Goal: Task Accomplishment & Management: Use online tool/utility

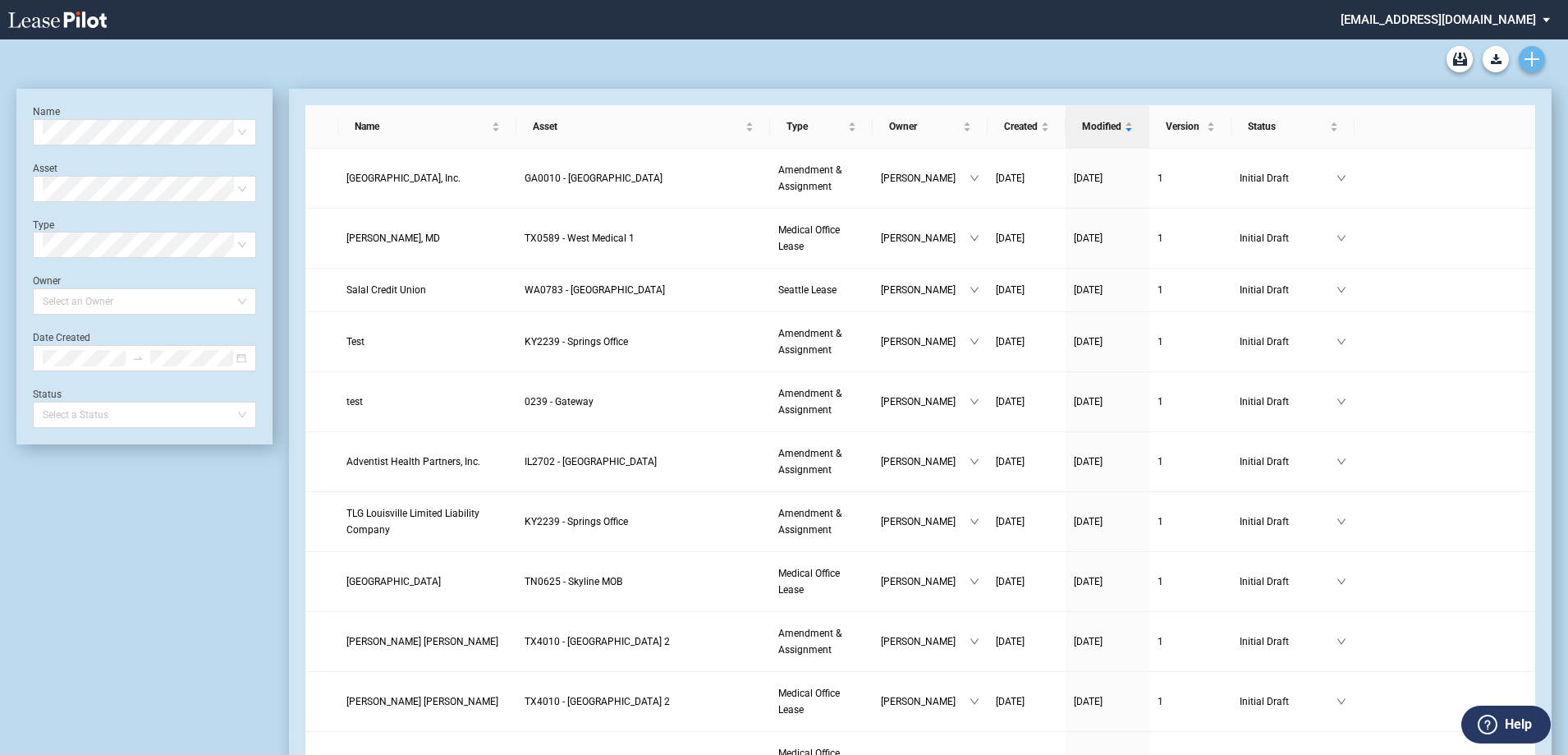
click at [1543, 57] on link "Create new document" at bounding box center [1531, 58] width 26 height 26
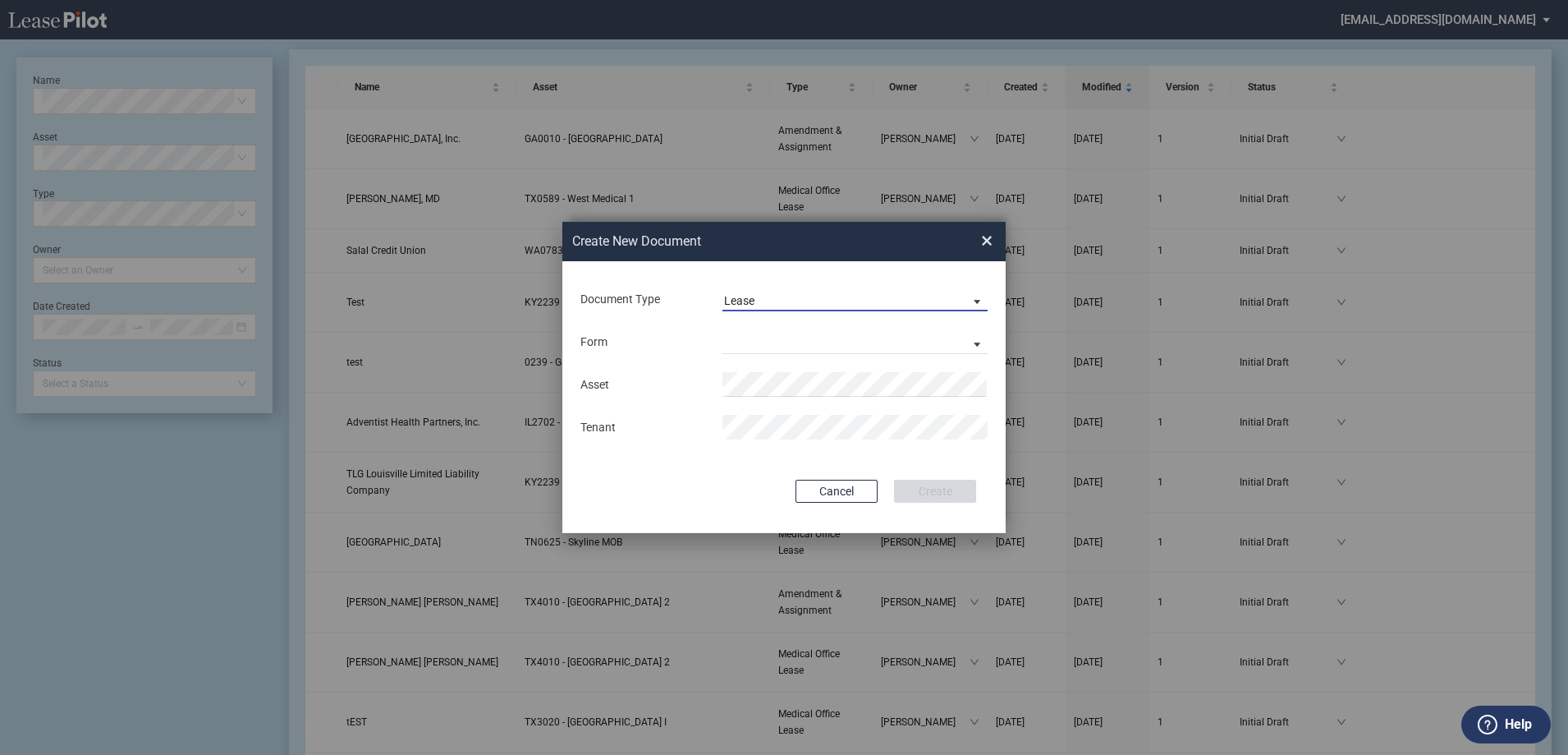
click at [769, 295] on span "Lease" at bounding box center [842, 301] width 236 height 16
click at [768, 345] on div "Amendment" at bounding box center [759, 339] width 71 height 18
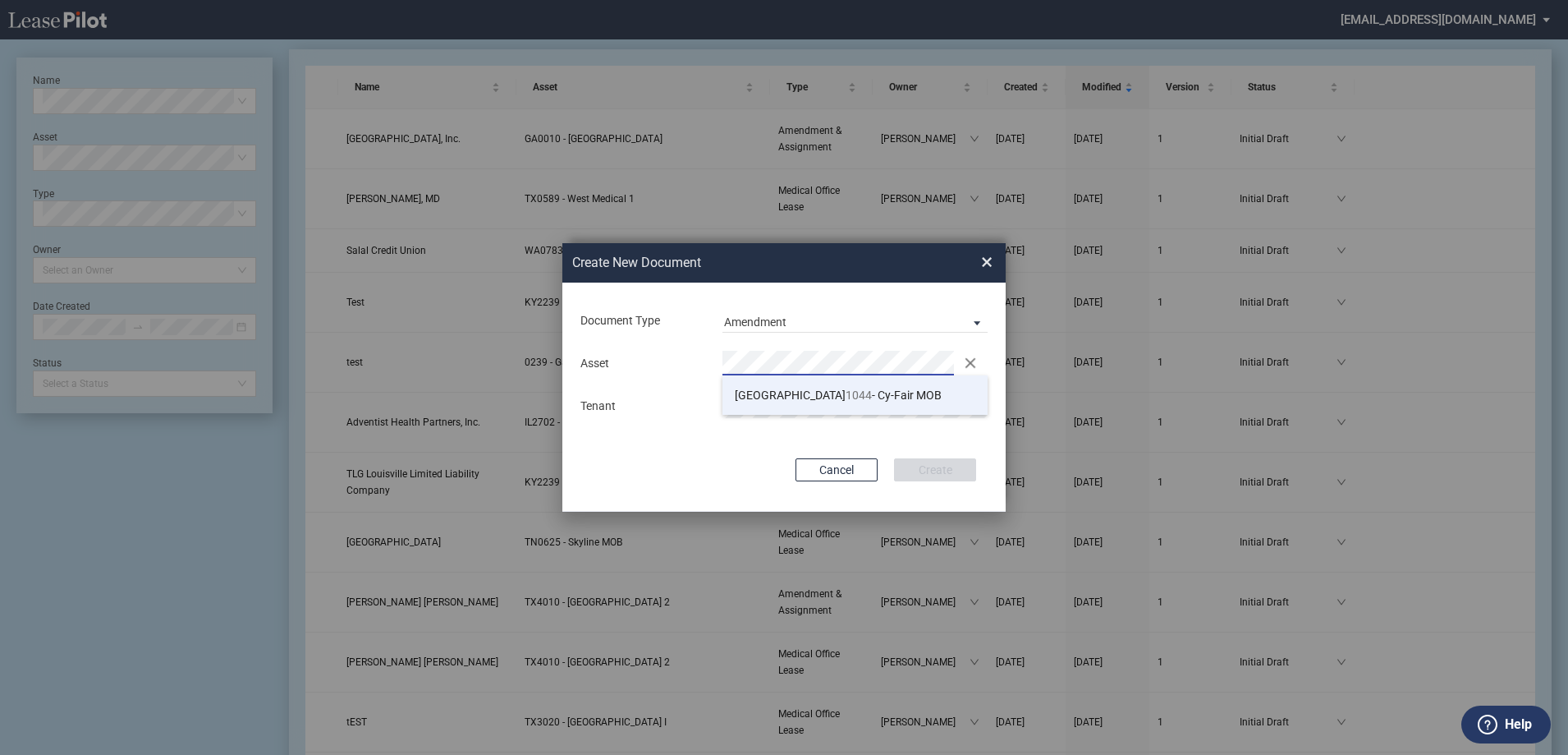
click at [811, 398] on span "TX 1044 - Cy-Fair MOB" at bounding box center [838, 395] width 207 height 13
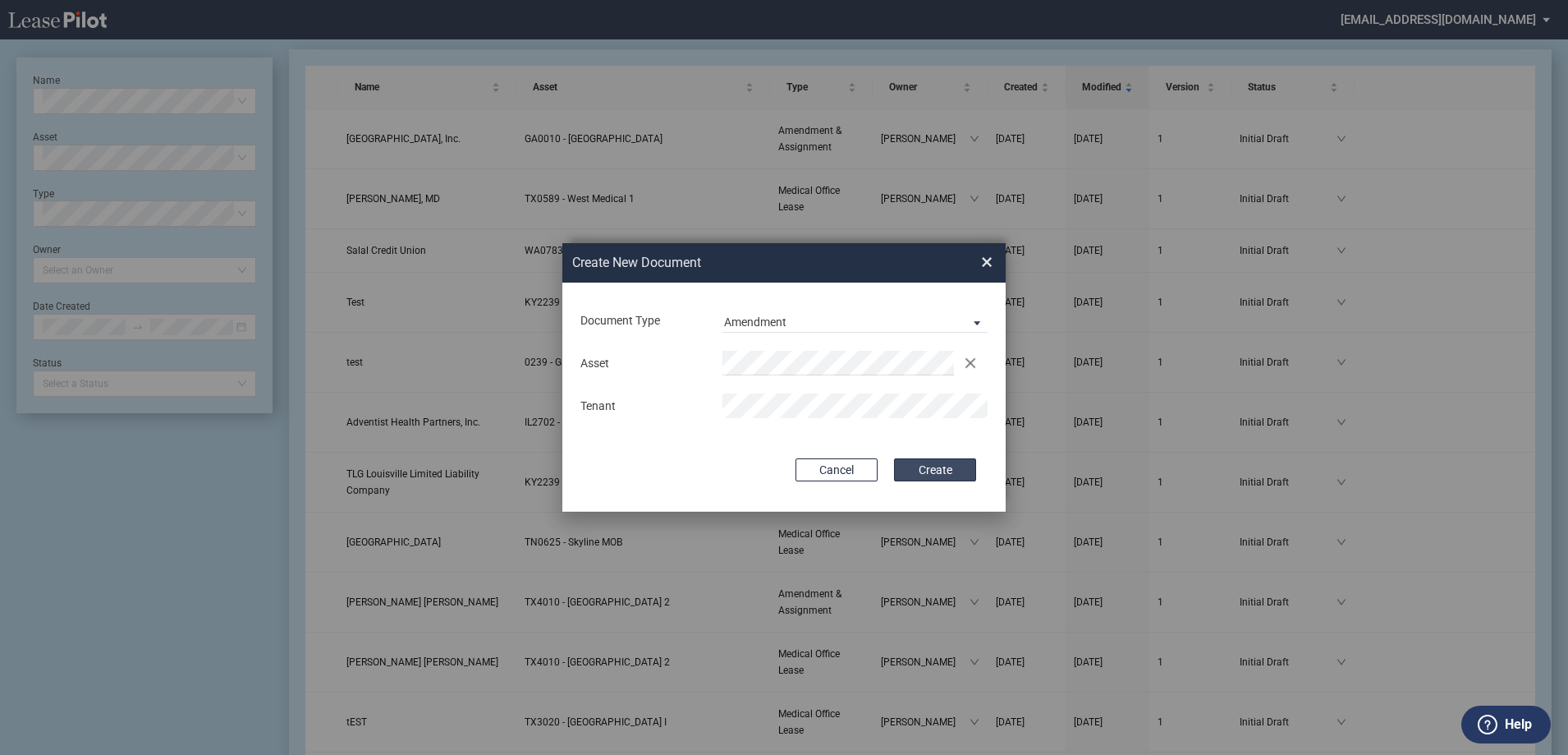
click at [923, 466] on button "Create" at bounding box center [935, 470] width 82 height 23
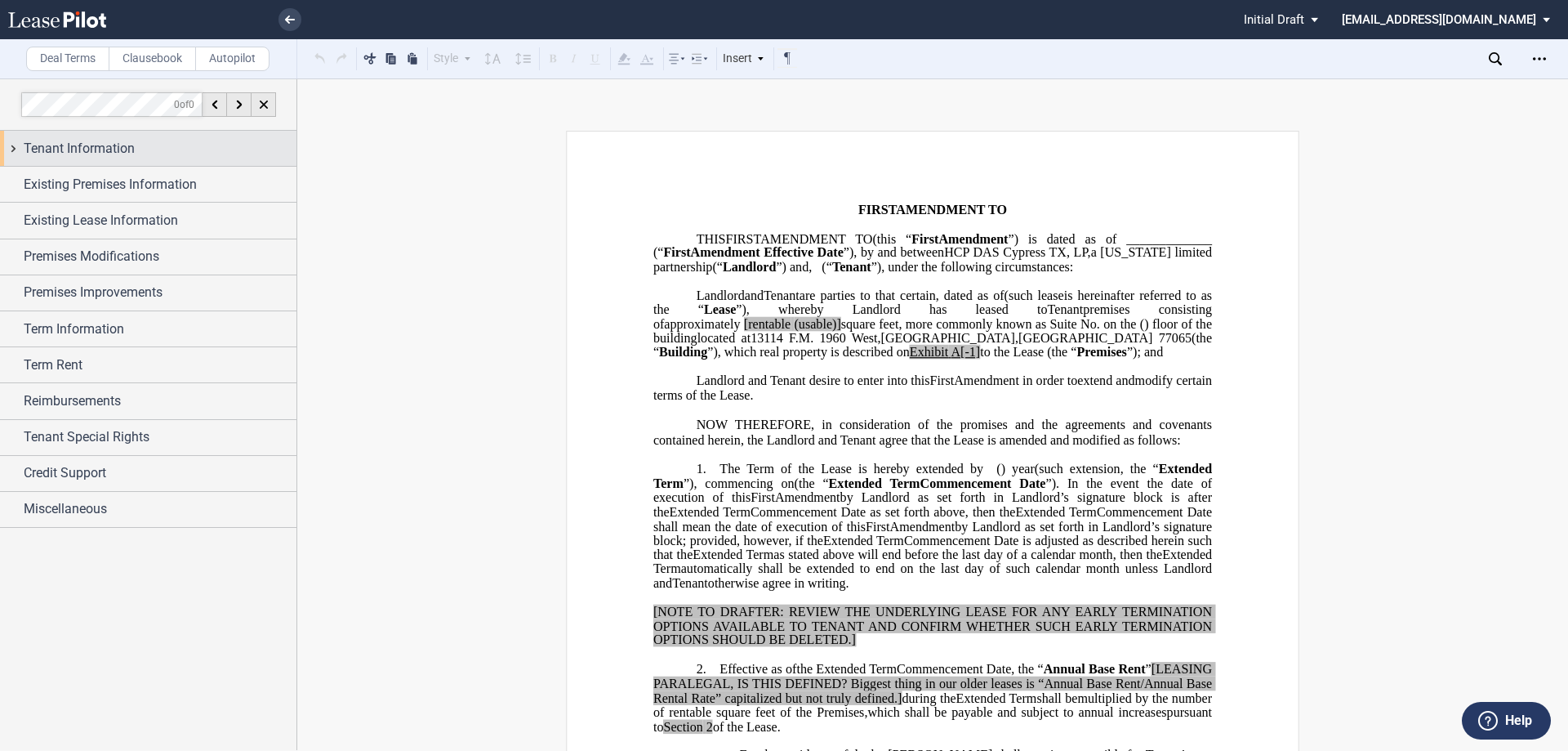
click at [150, 141] on div "Tenant Information" at bounding box center [160, 149] width 273 height 20
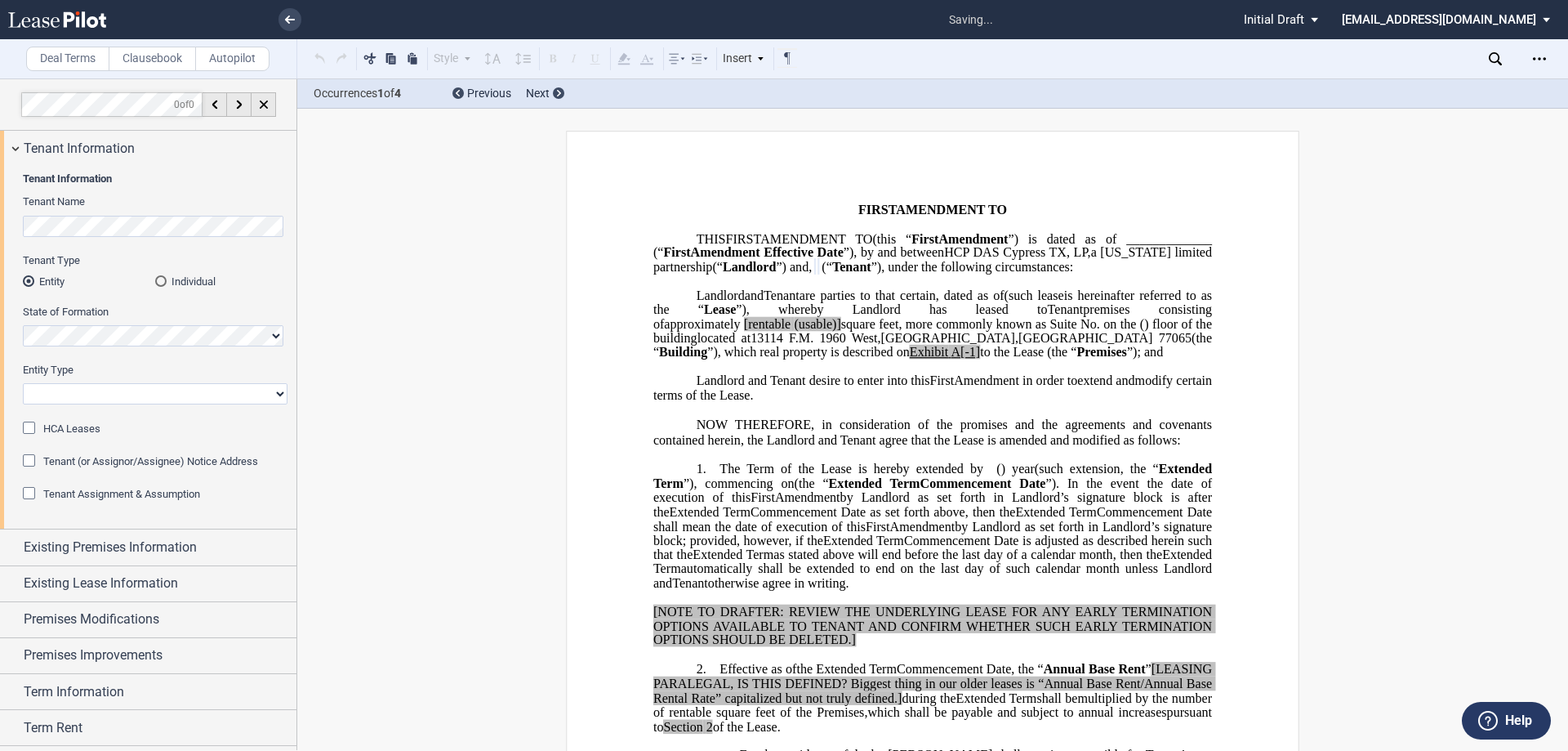
click at [118, 401] on select "Corporation Limited Liability Company General Partnership Limited Partnership O…" at bounding box center [155, 394] width 265 height 21
select select "limited liability company"
click at [23, 383] on select "Corporation Limited Liability Company General Partnership Limited Partnership O…" at bounding box center [155, 394] width 265 height 21
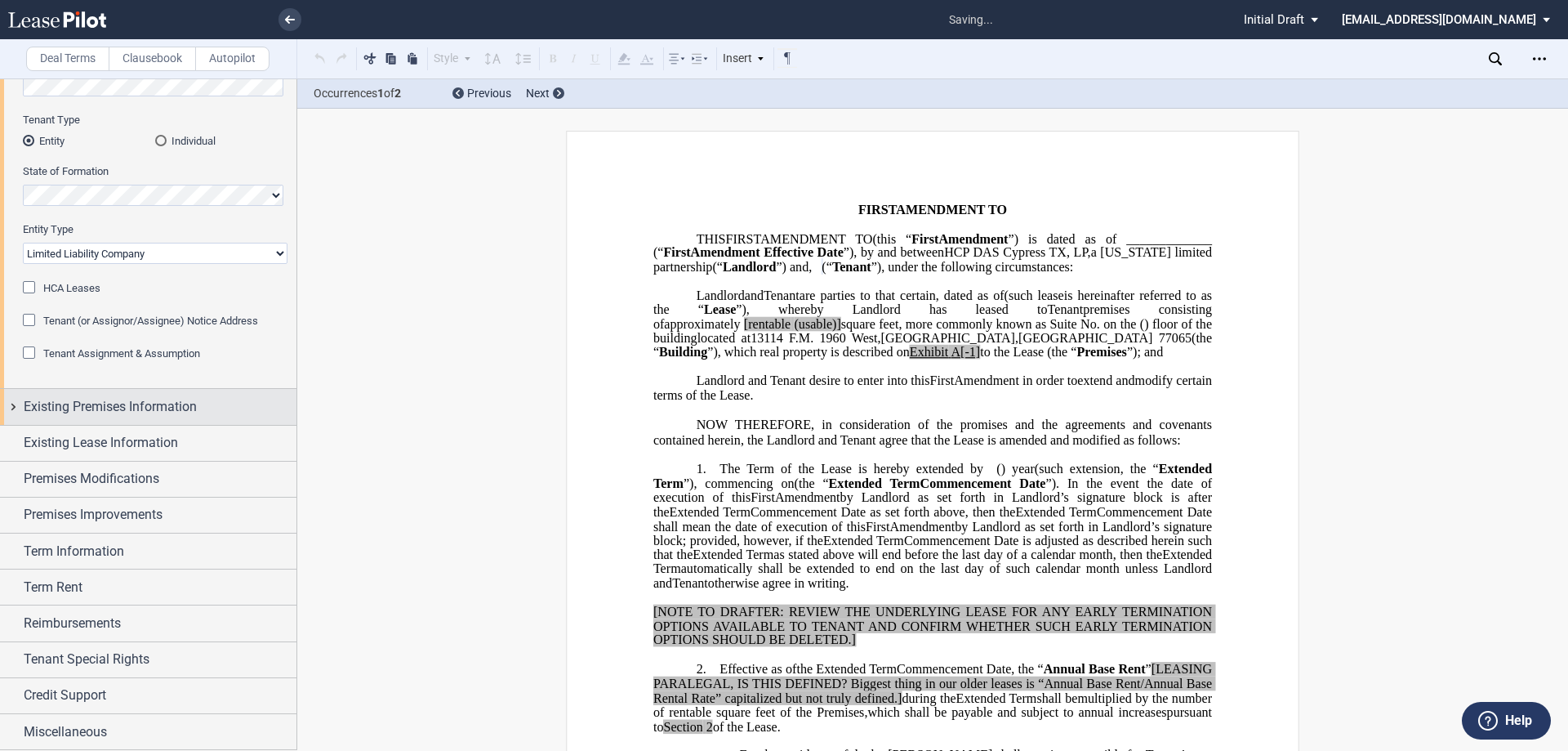
click at [133, 410] on span "Existing Premises Information" at bounding box center [110, 407] width 173 height 20
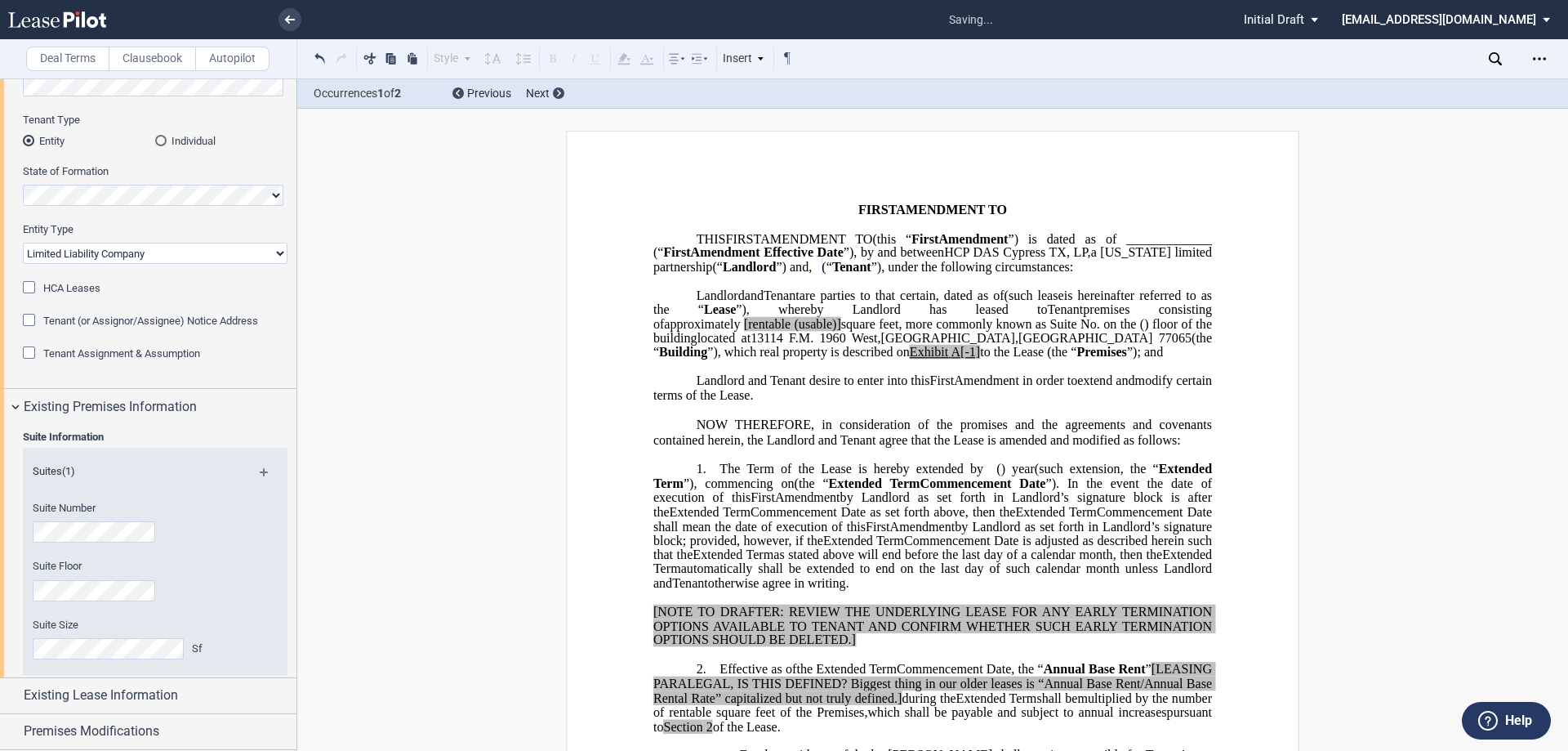
scroll to position [222, 0]
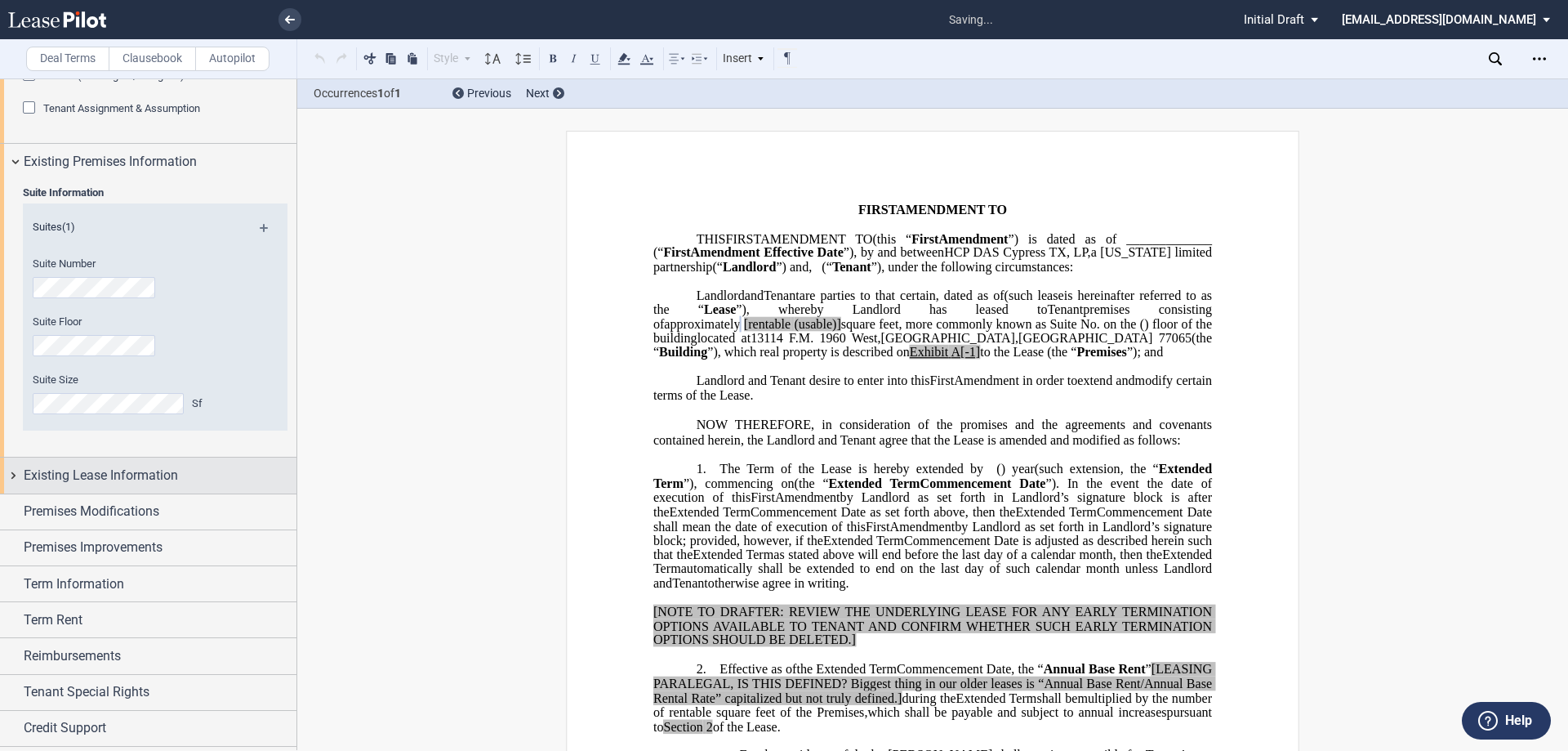
click at [145, 474] on span "Existing Lease Information" at bounding box center [101, 476] width 154 height 20
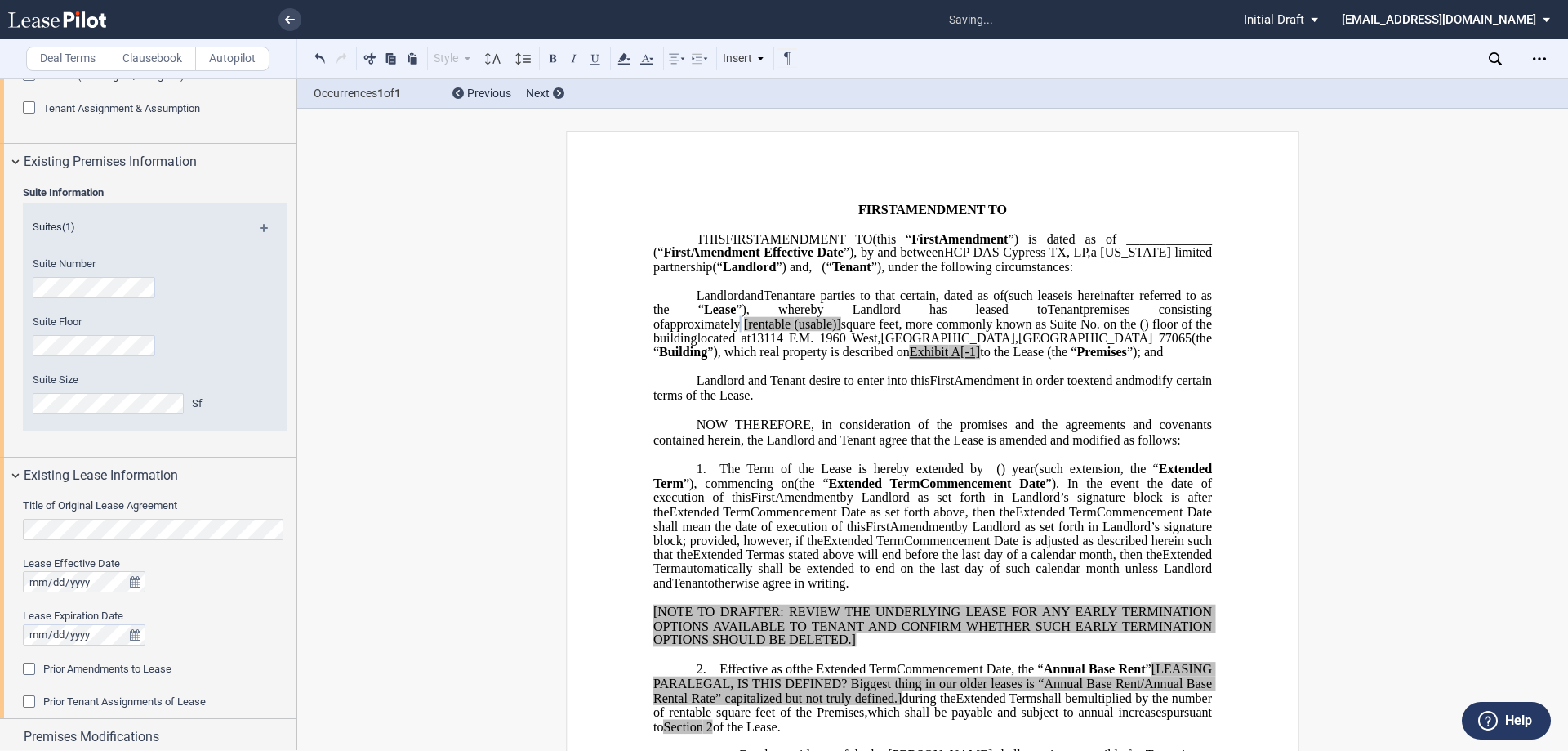
scroll to position [467, 0]
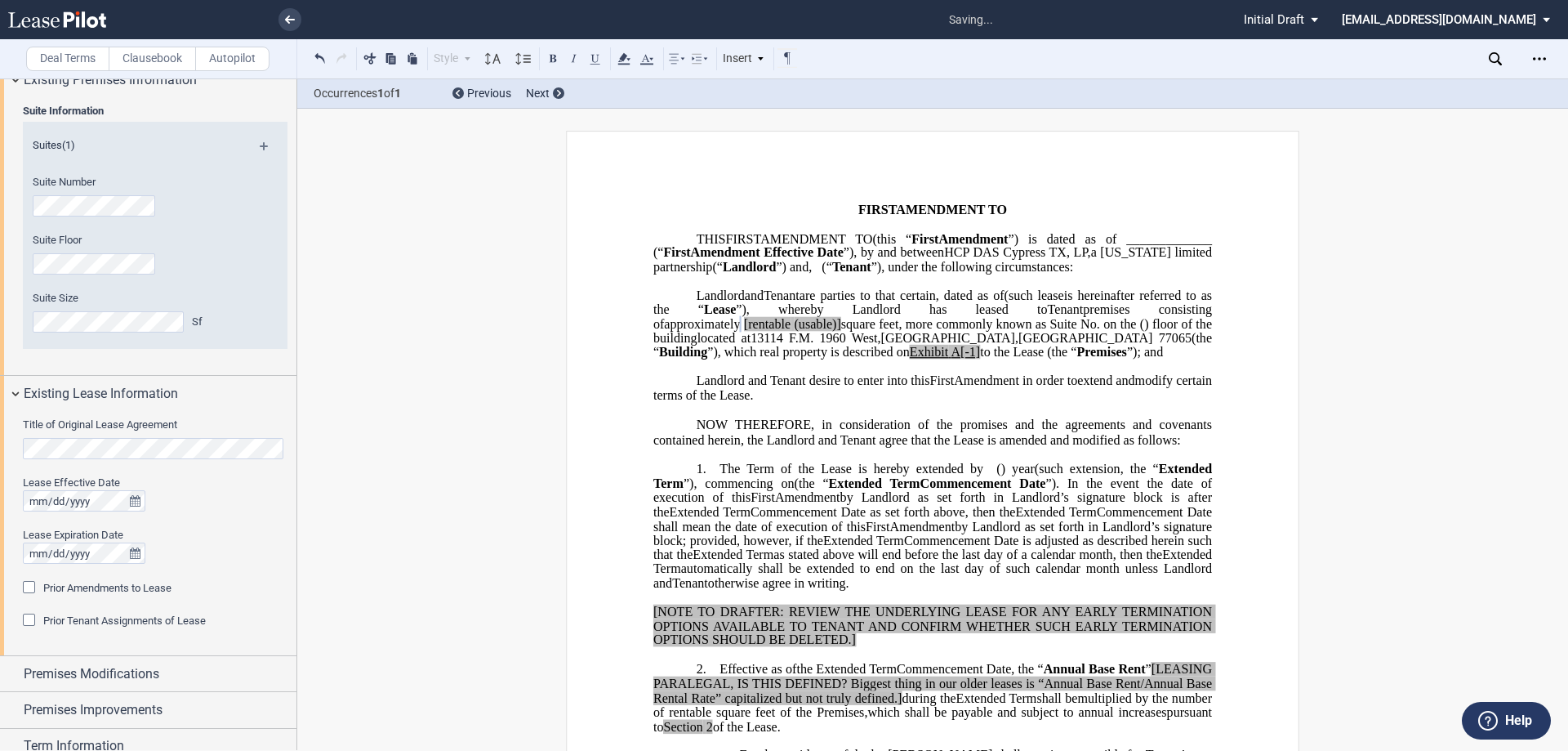
click at [0, 443] on html ".bocls-1{fill:#26354a;fill-rule:evenodd} Loading... × saving... Pending... Pend…" at bounding box center [784, 375] width 1568 height 751
click at [21, 504] on div "Title of Original Lease Agreement Lease Effective Date Lease Expiration Date Pr…" at bounding box center [148, 534] width 297 height 244
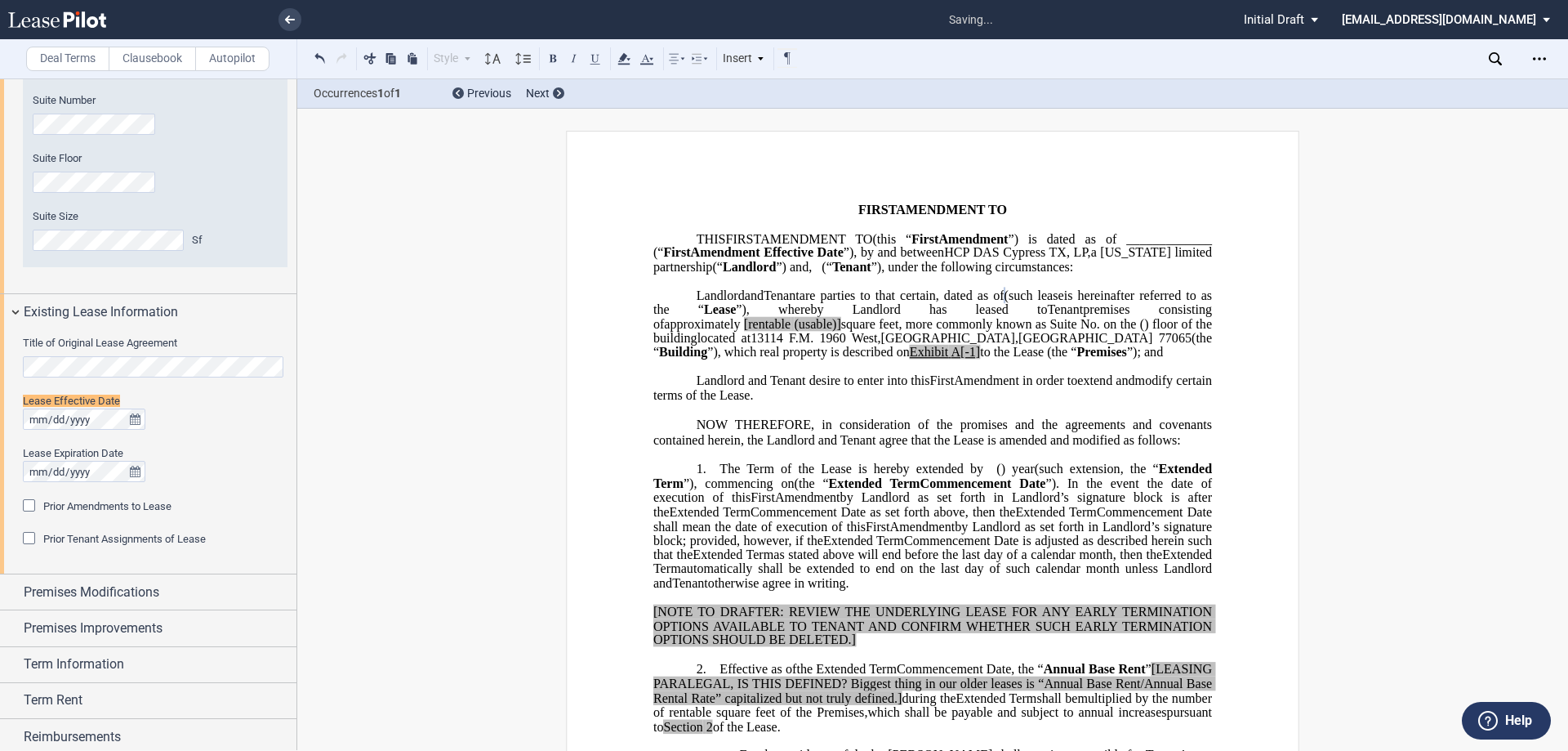
click at [1005, 302] on span "(such lease" at bounding box center [1034, 295] width 60 height 15
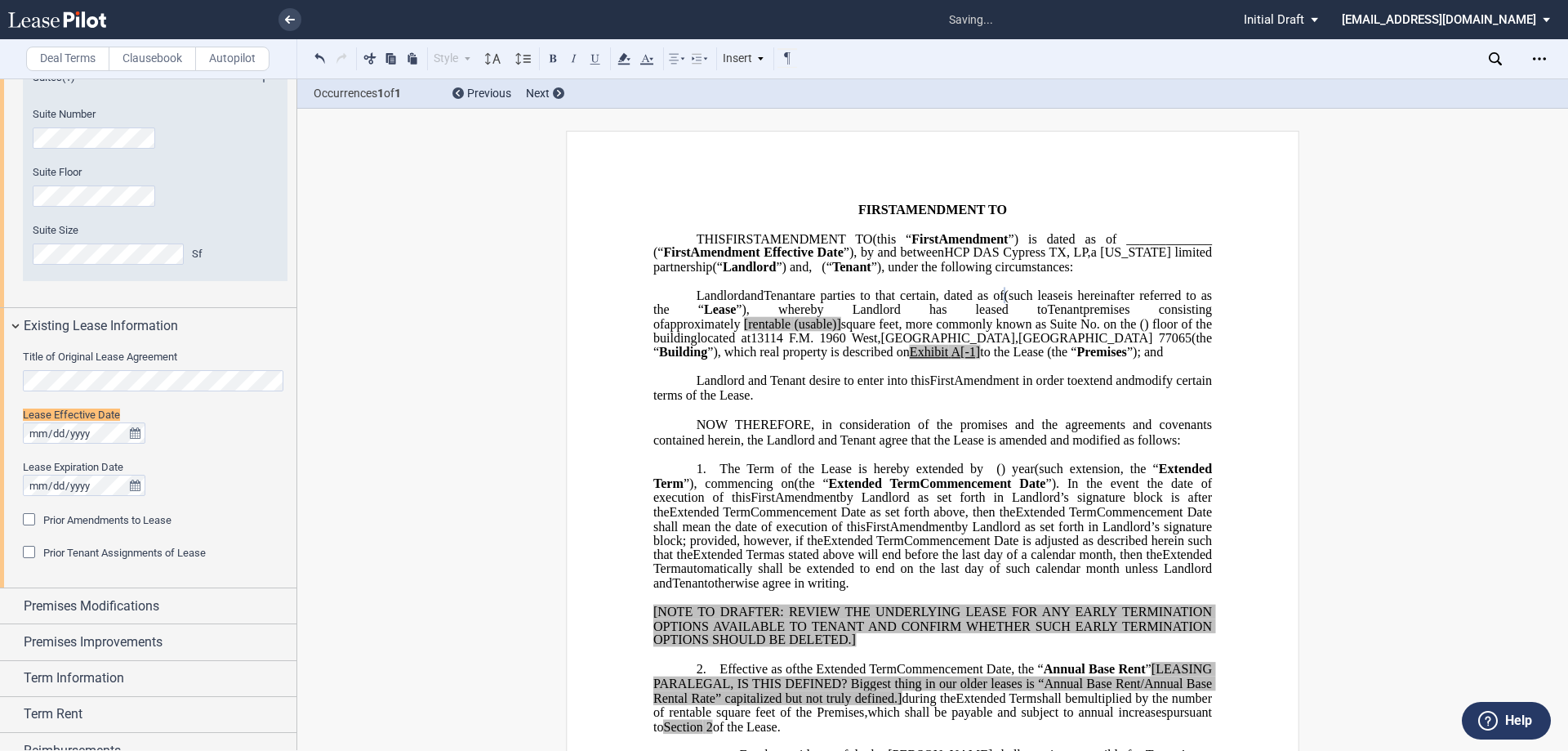
click at [1005, 302] on span "(such lease" at bounding box center [1034, 295] width 60 height 15
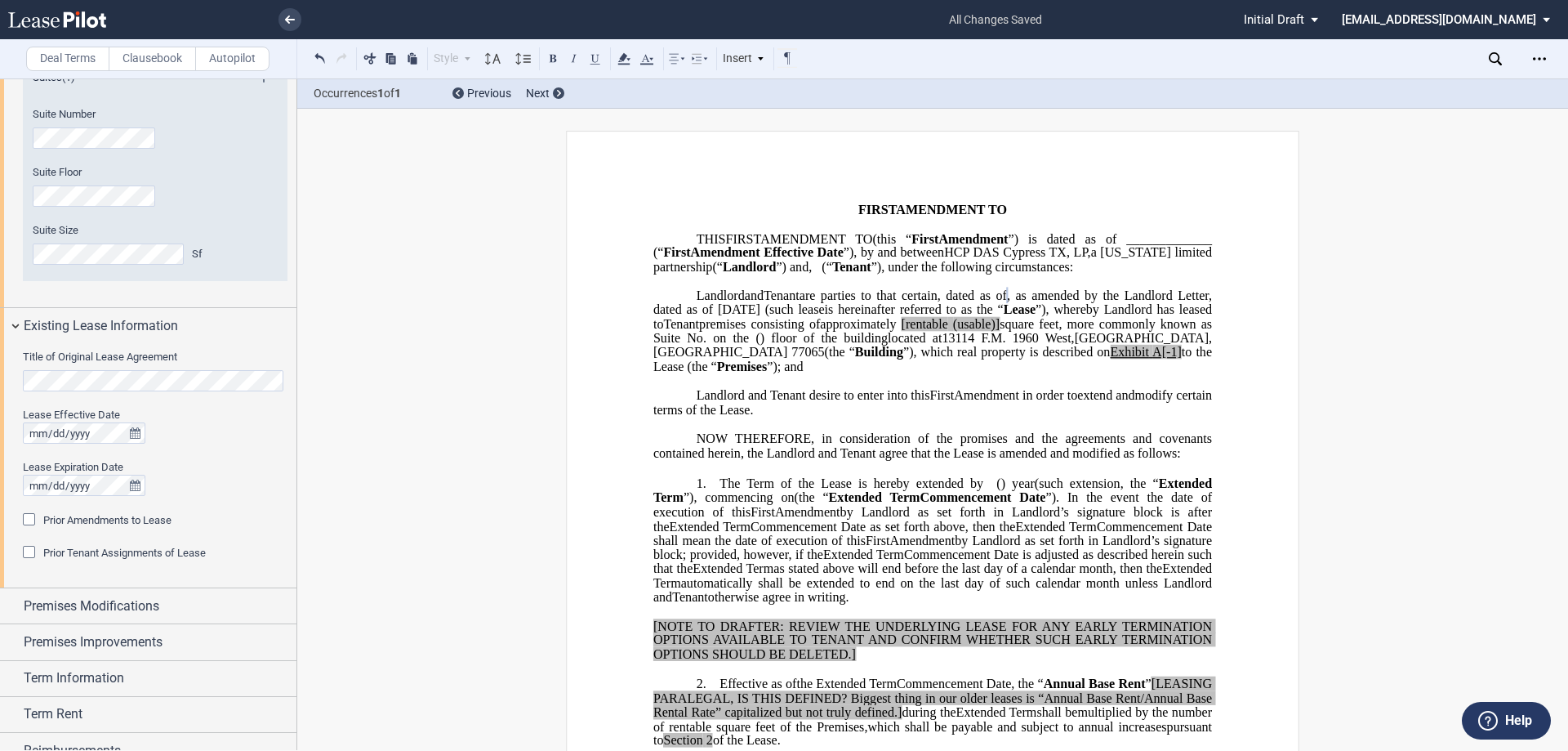
click at [902, 331] on span "[rentable" at bounding box center [925, 323] width 46 height 15
drag, startPoint x: 788, startPoint y: 348, endPoint x: 733, endPoint y: 347, distance: 55.0
click at [733, 345] on span "approximately ﻿ ﻿ rentable (usable)] square feet, more commonly known as Suite …" at bounding box center [934, 331] width 562 height 29
drag, startPoint x: 790, startPoint y: 381, endPoint x: 768, endPoint y: 380, distance: 22.0
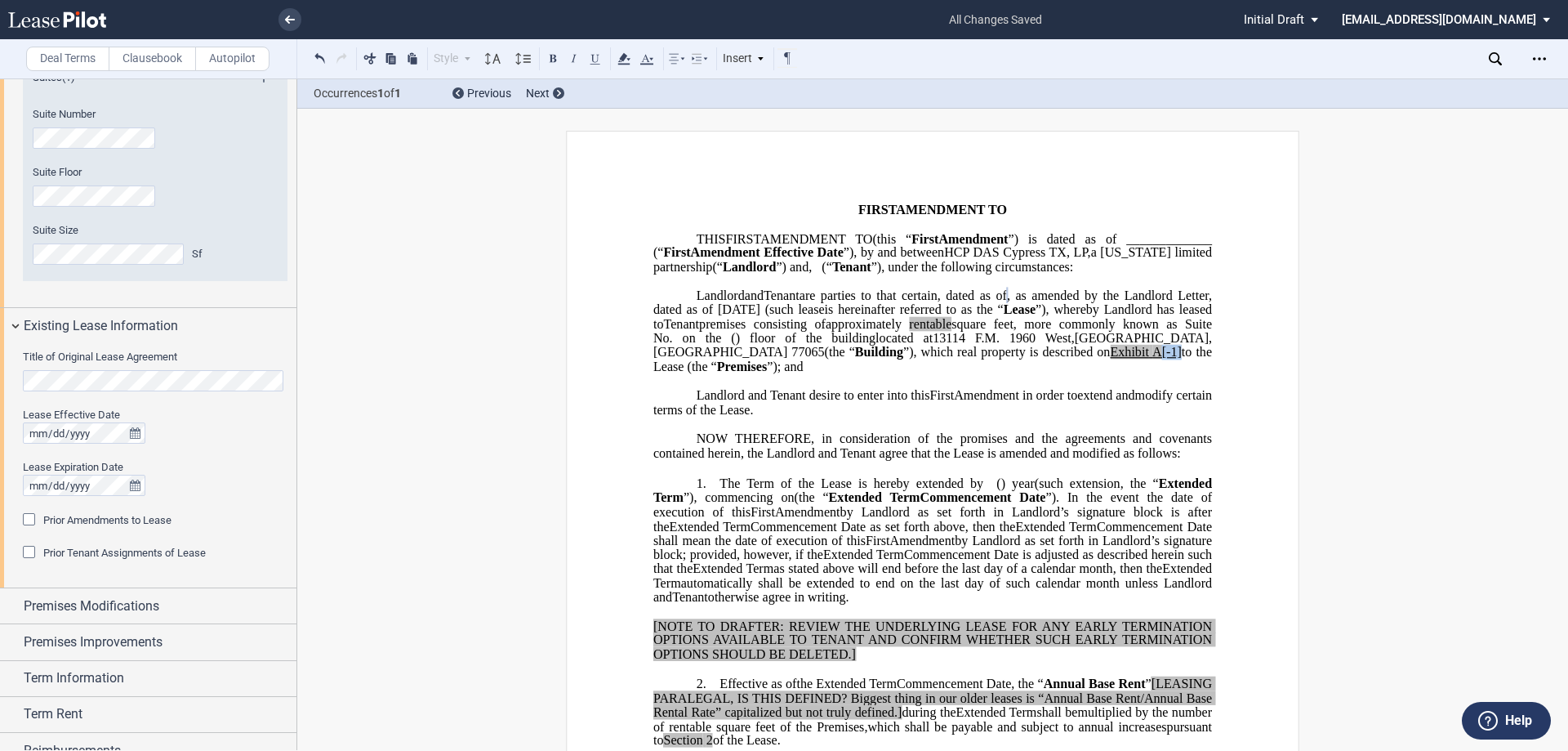
click at [768, 373] on span "located at 13114 F.M. 1960 West , Houston , TX 77065 (the “ Building ”), which …" at bounding box center [934, 352] width 562 height 43
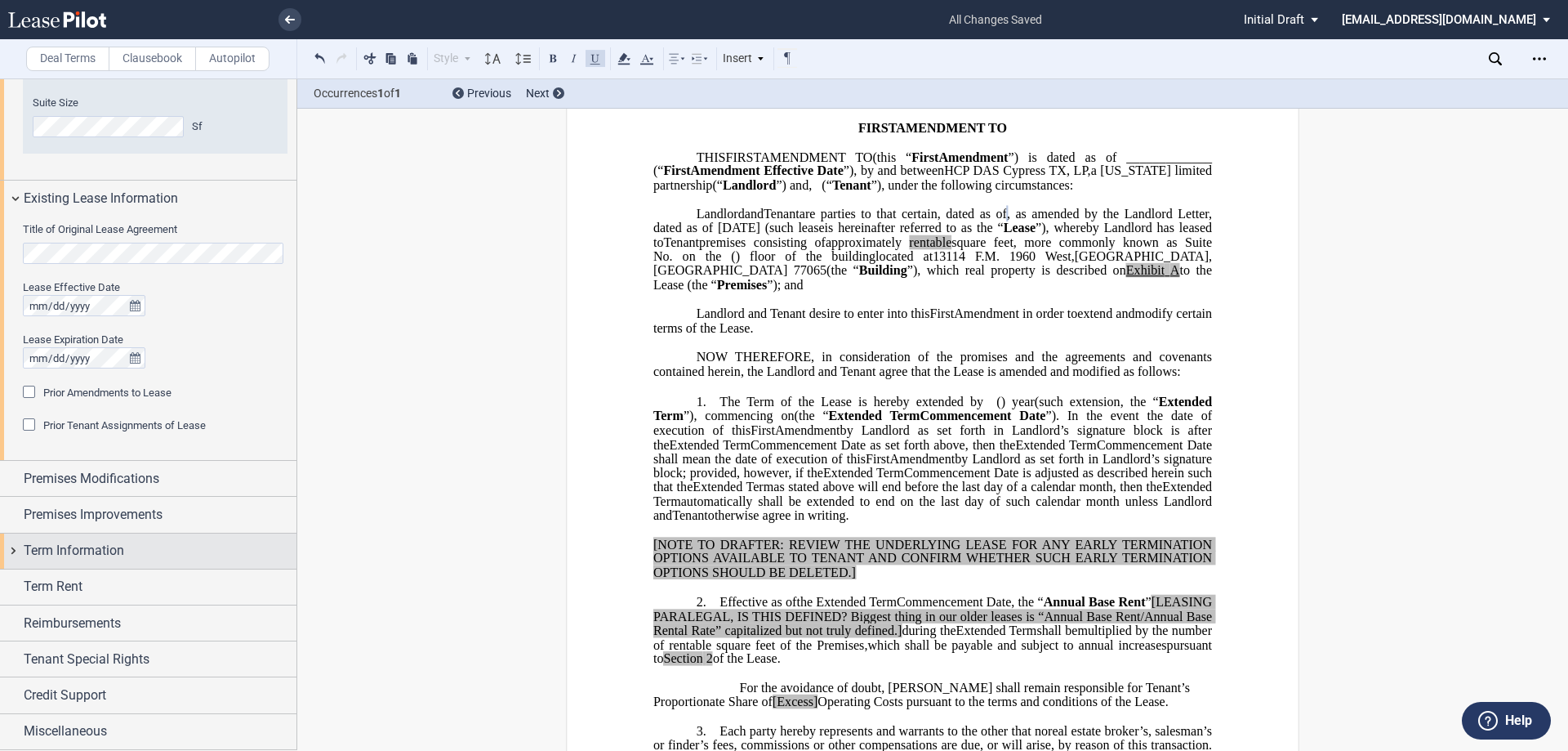
click at [67, 550] on span "Term Information" at bounding box center [74, 551] width 101 height 20
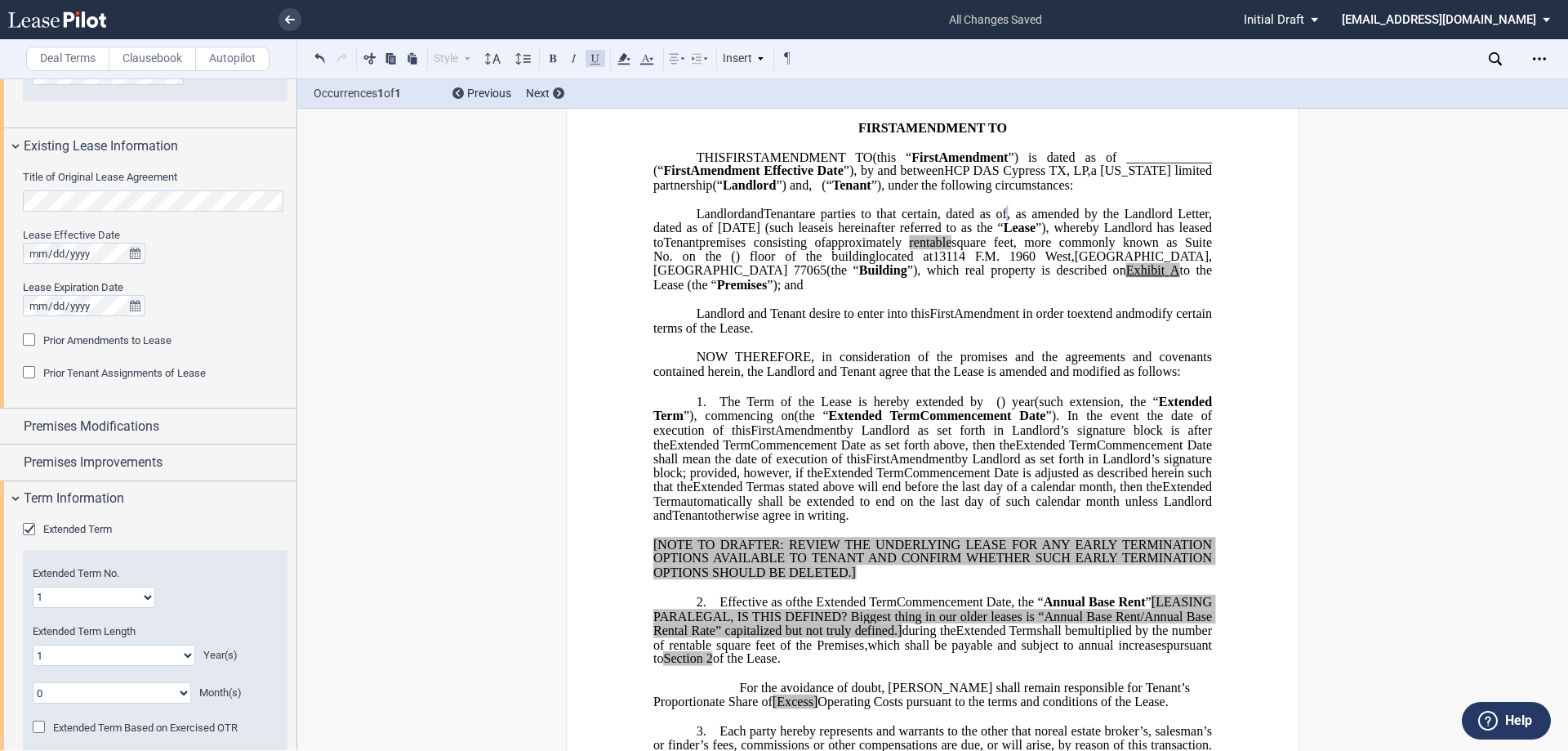
scroll to position [744, 0]
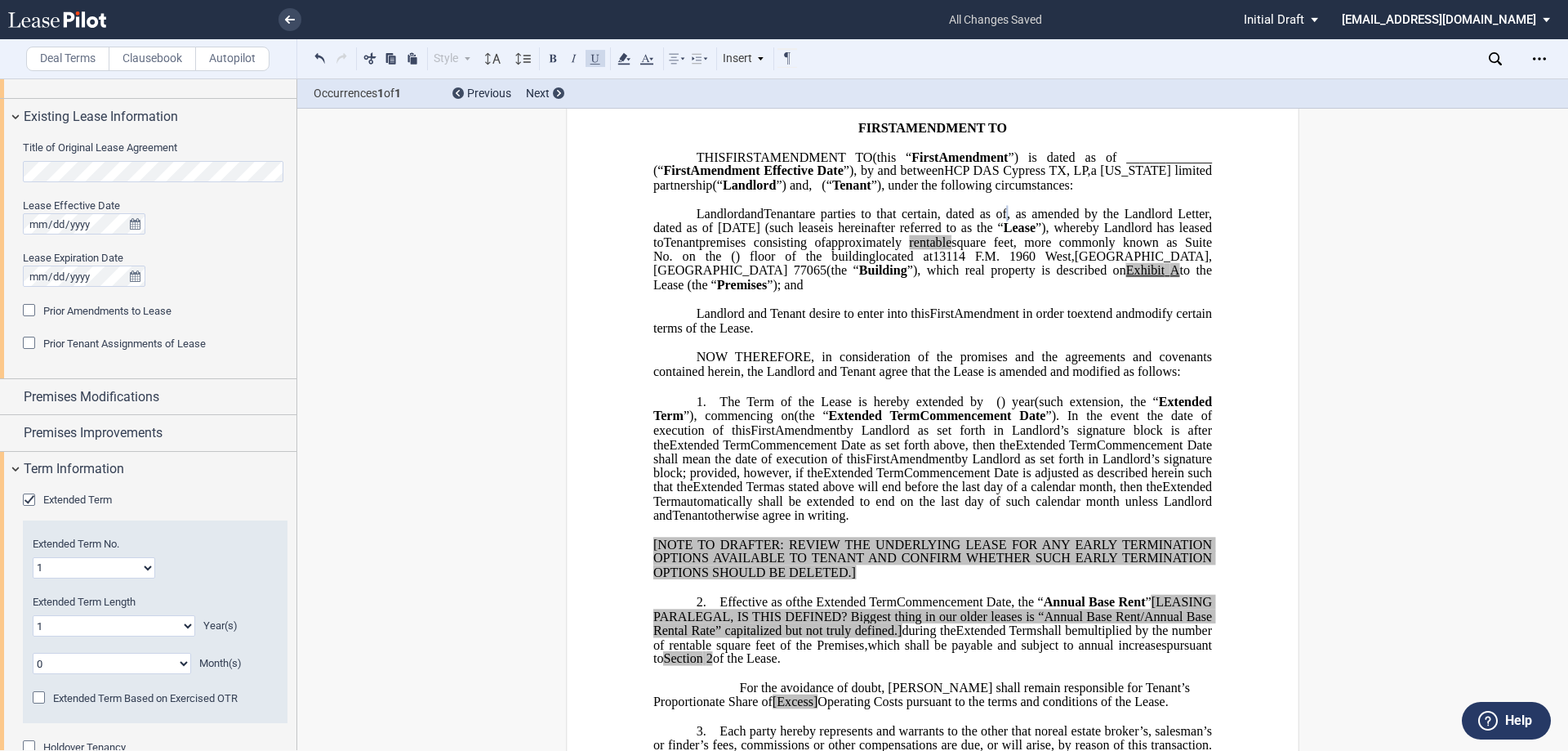
click at [85, 500] on span "Extended Term" at bounding box center [78, 500] width 69 height 12
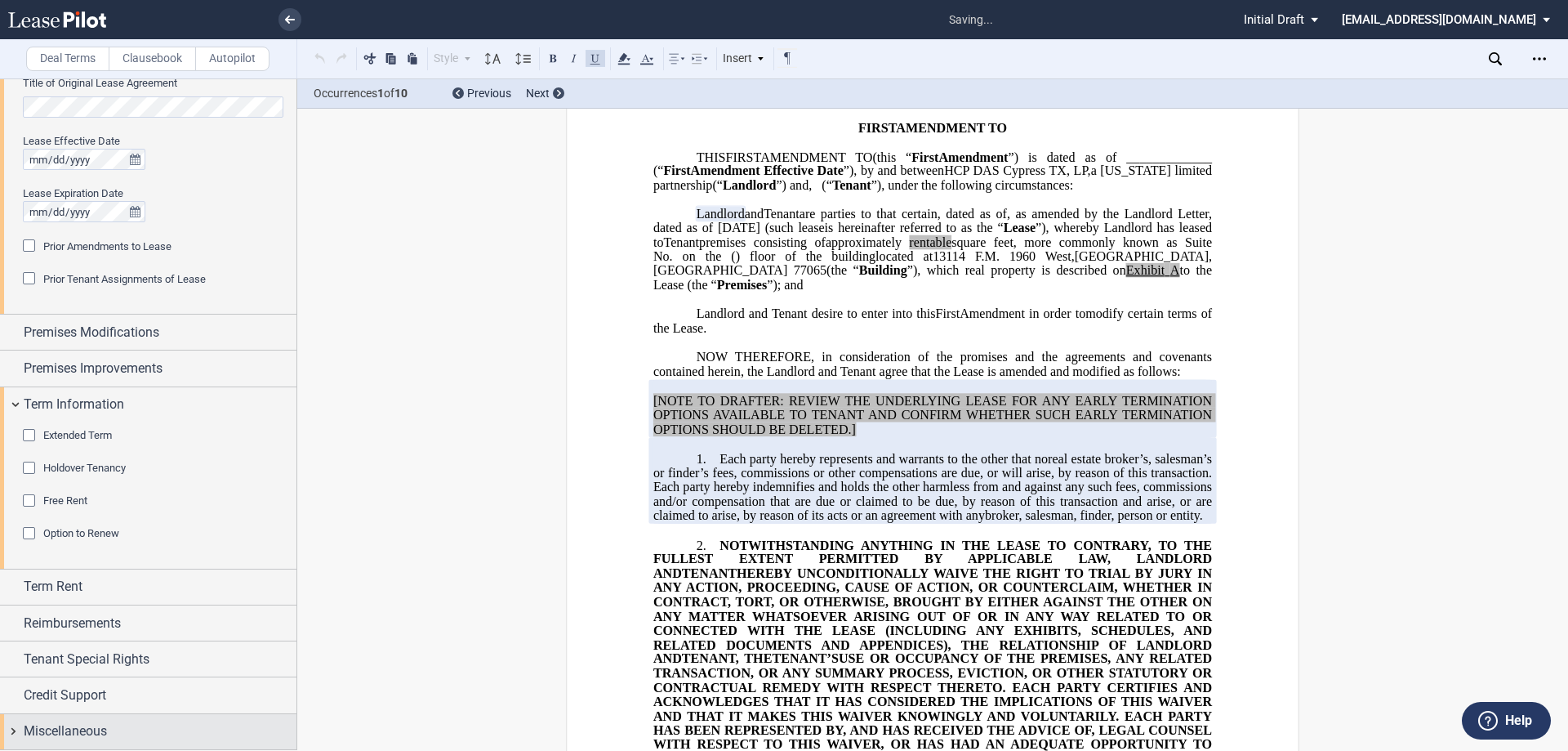
click at [159, 733] on div "Miscellaneous" at bounding box center [160, 731] width 273 height 20
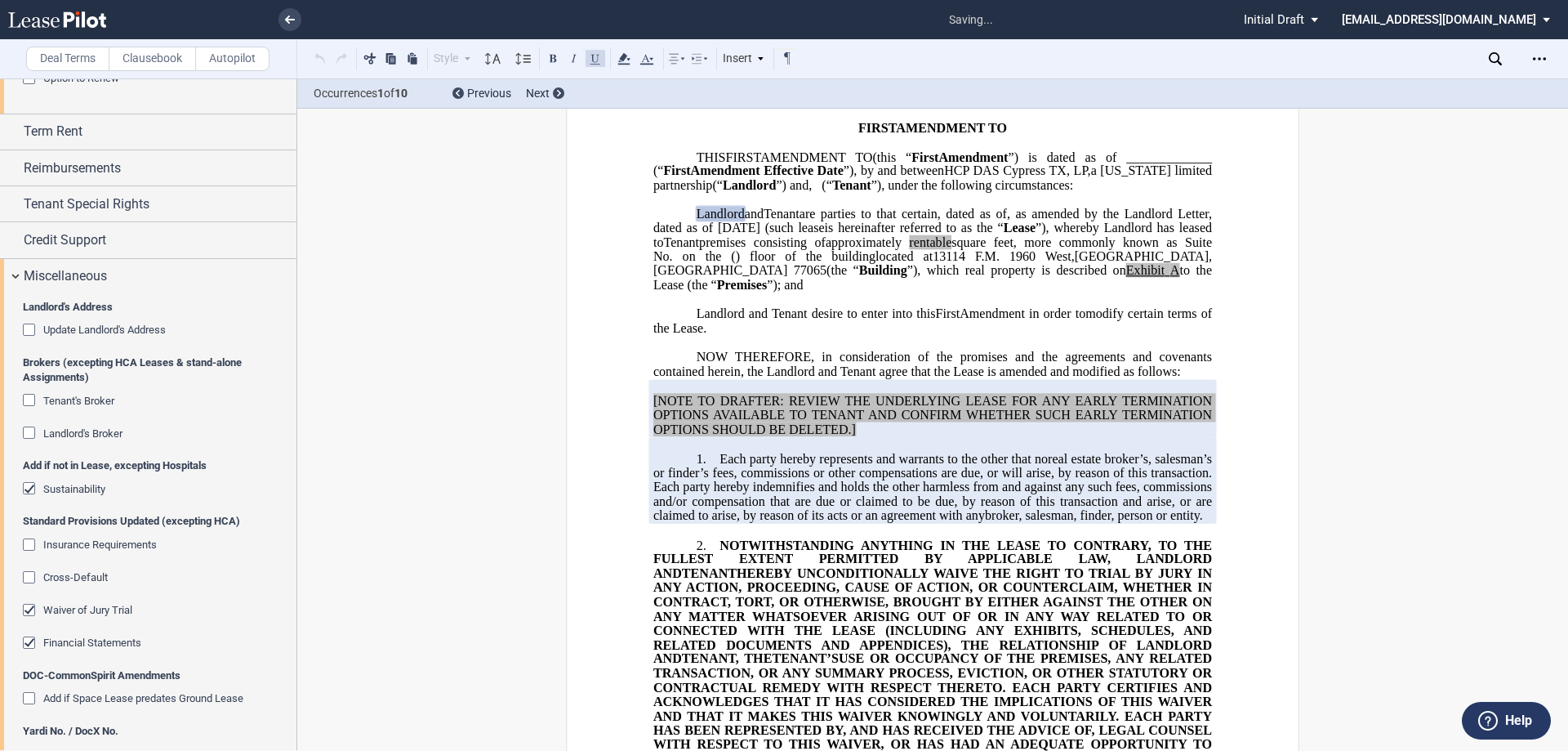
scroll to position [1314, 0]
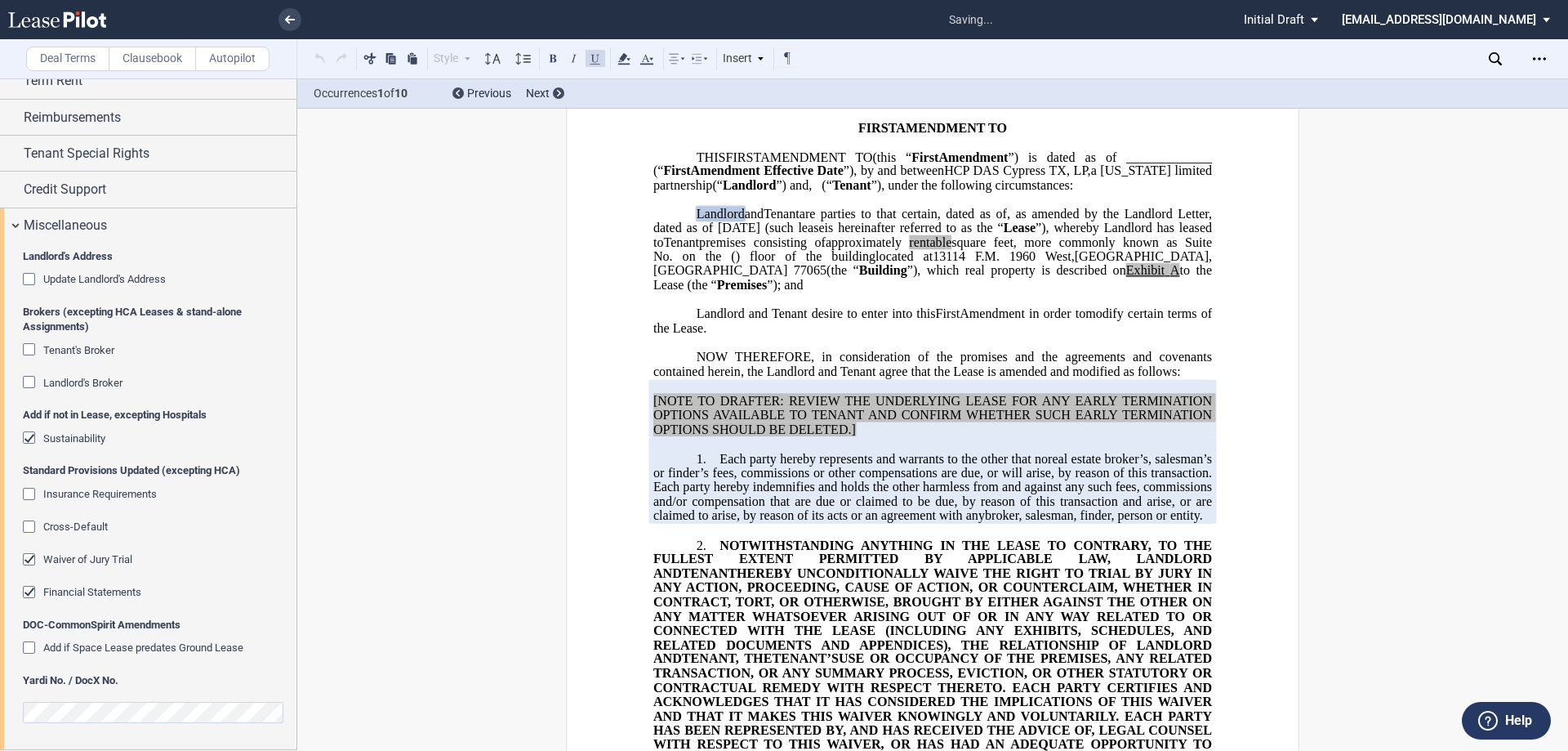
click at [119, 596] on span "Financial Statements" at bounding box center [93, 592] width 98 height 12
click at [104, 562] on span "Waiver of Jury Trial" at bounding box center [88, 559] width 89 height 12
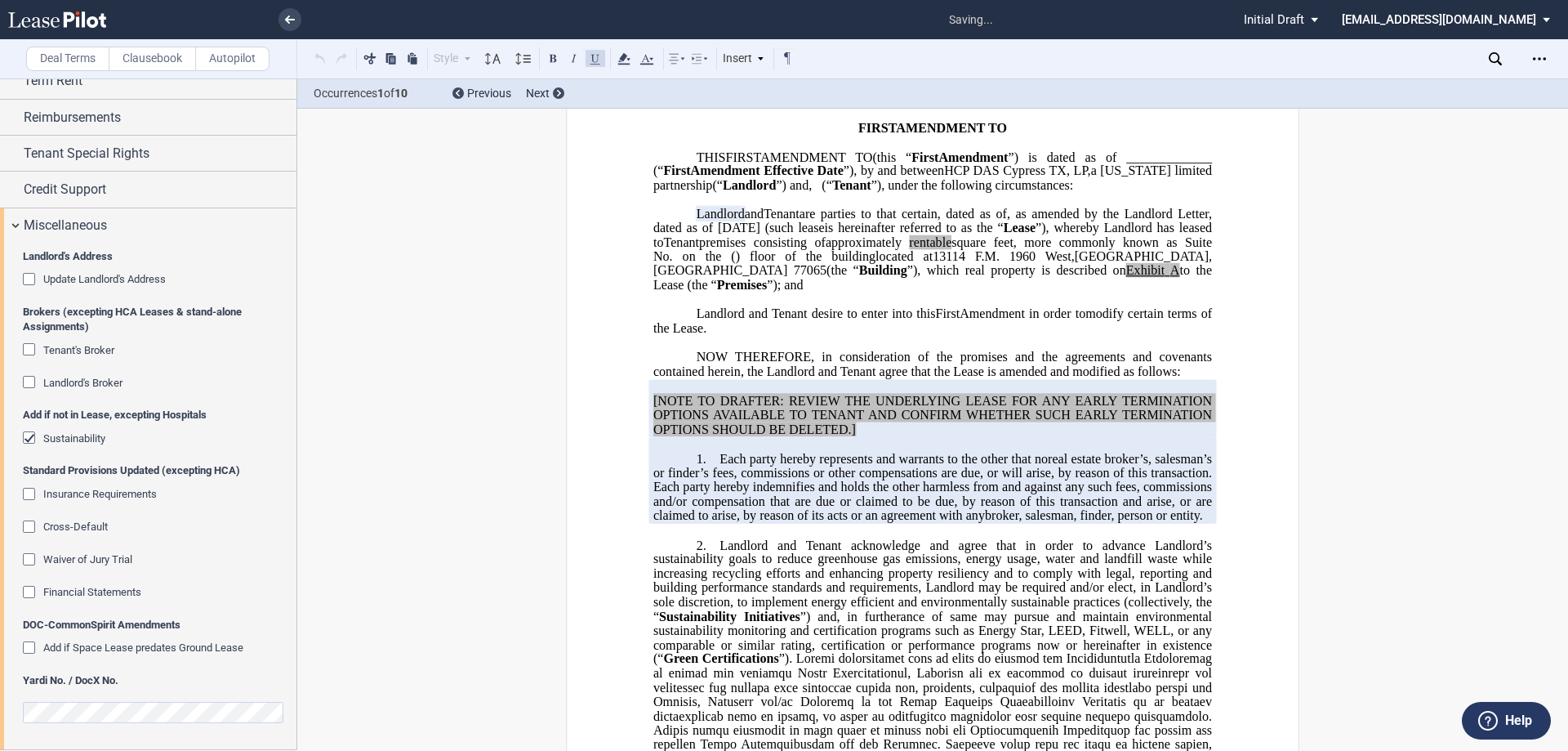
click at [83, 441] on span "Sustainability" at bounding box center [75, 438] width 62 height 12
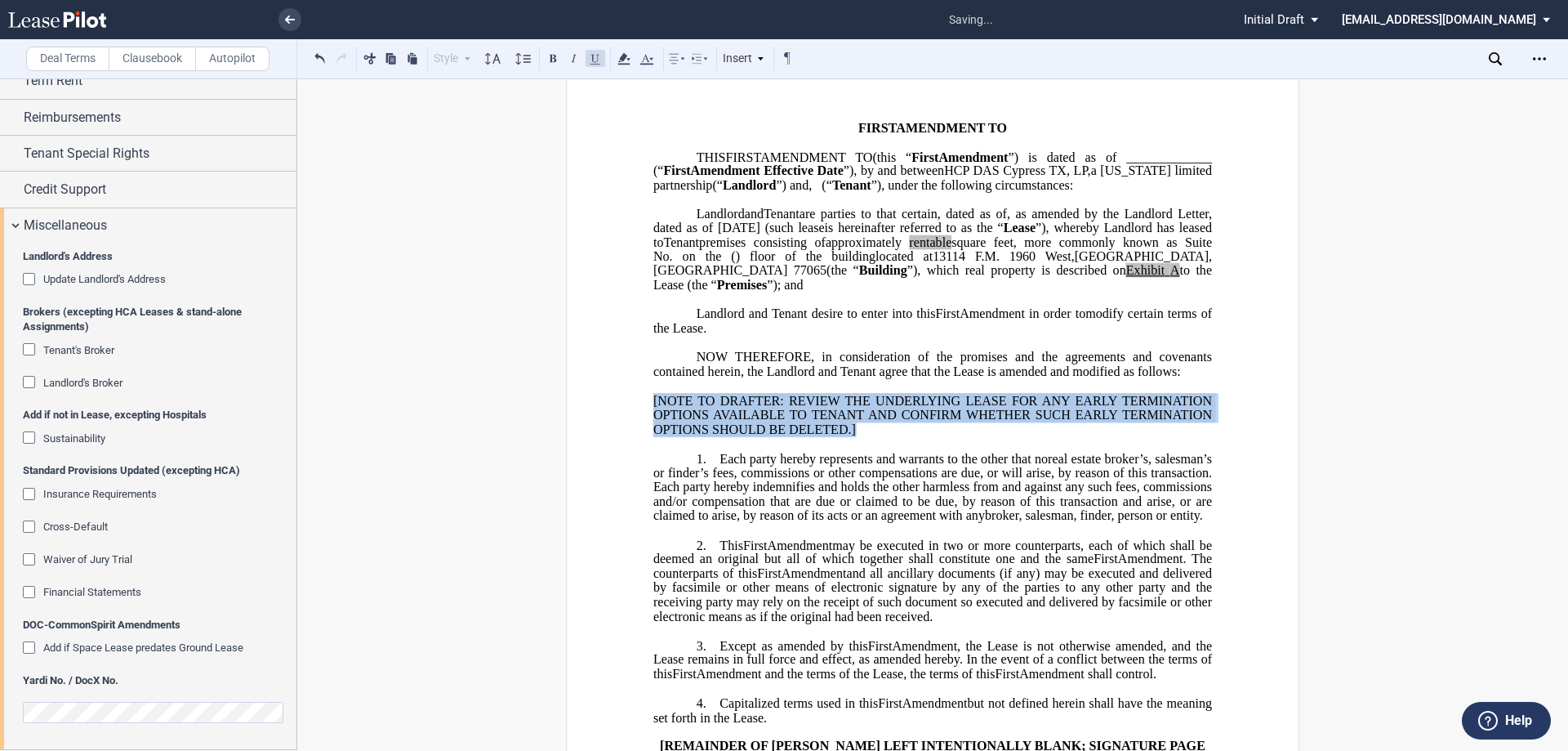
drag, startPoint x: 792, startPoint y: 415, endPoint x: 635, endPoint y: 416, distance: 157.0
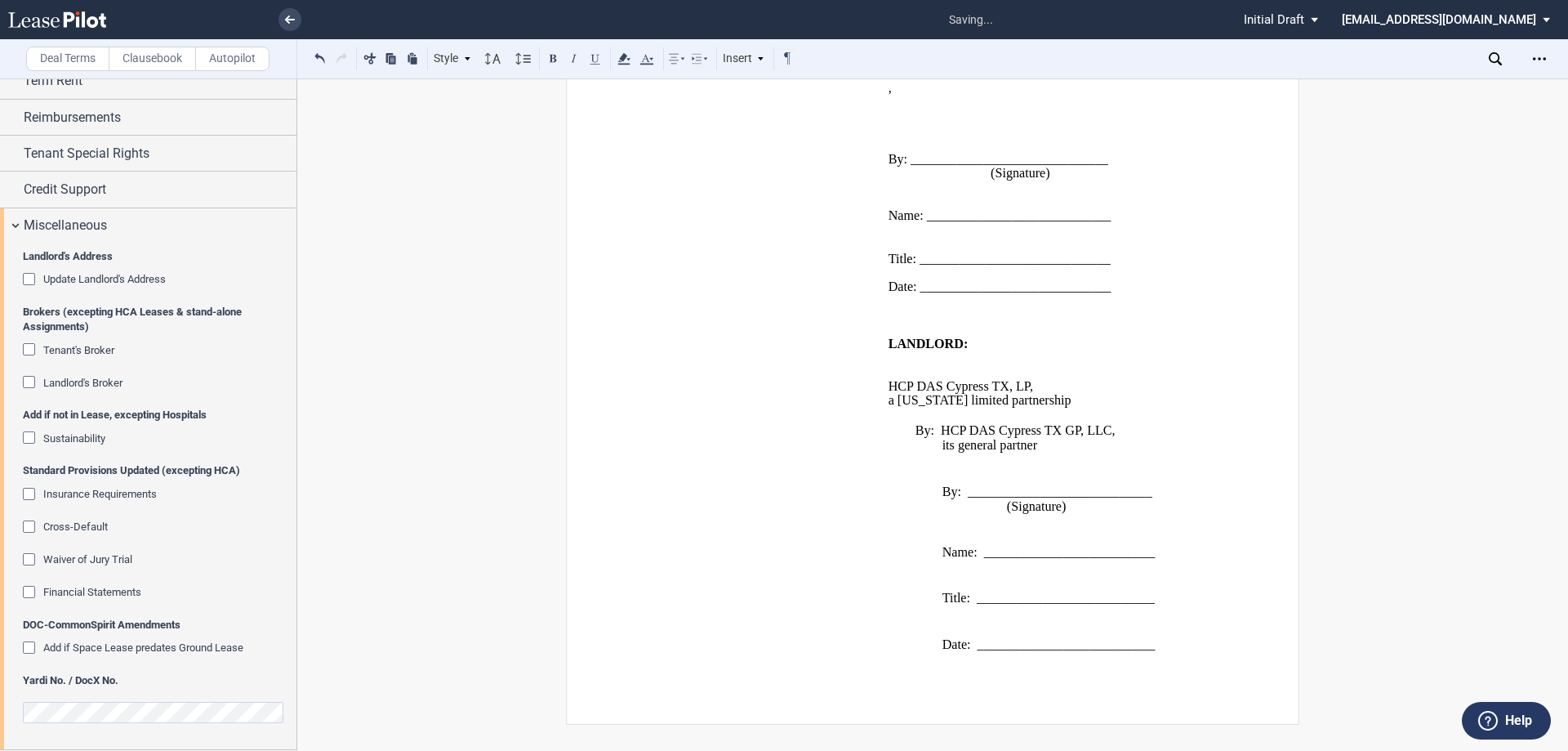
scroll to position [857, 0]
click at [1540, 53] on icon "Open Lease options menu" at bounding box center [1539, 59] width 13 height 13
click at [1444, 88] on div "Download" at bounding box center [1445, 88] width 200 height 14
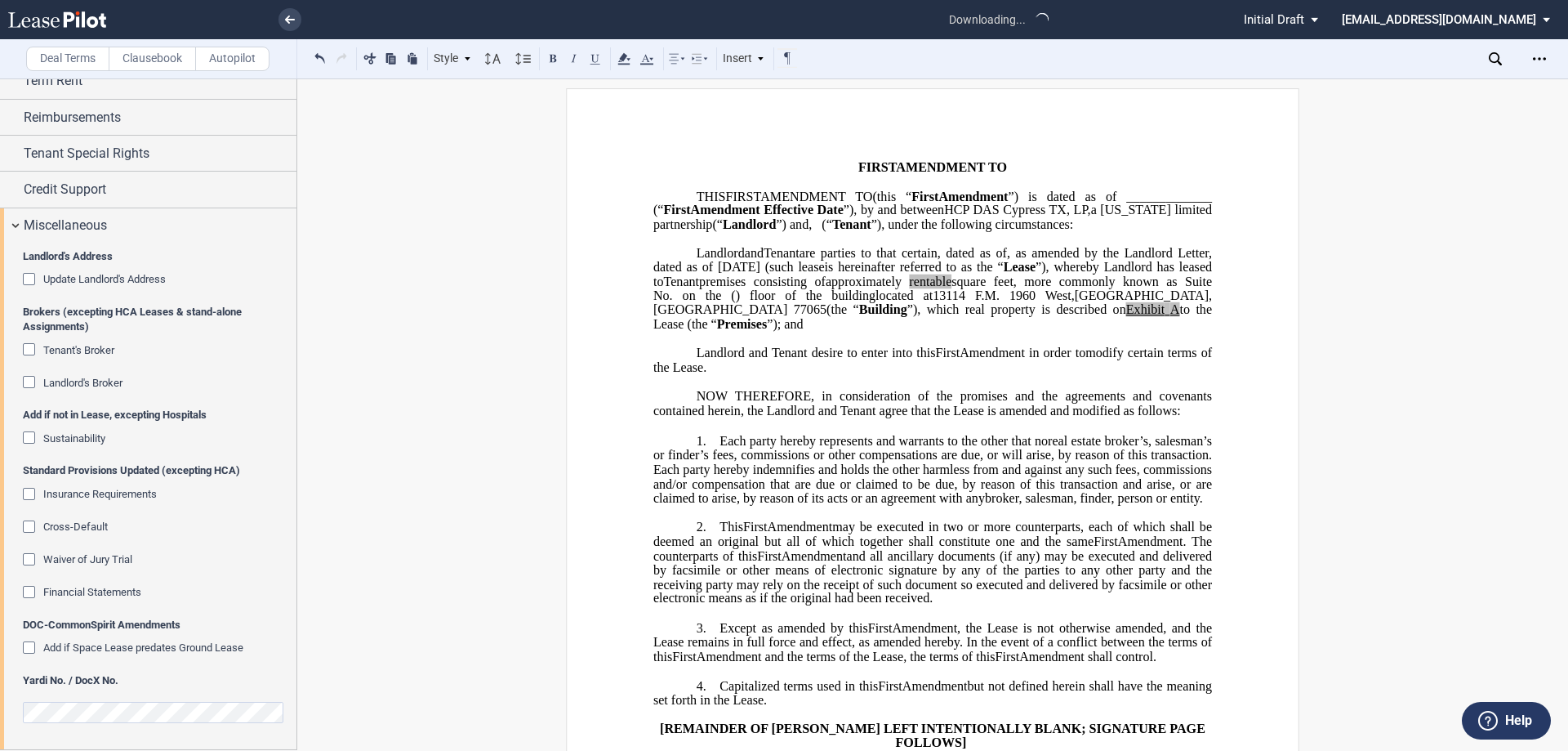
scroll to position [0, 0]
